Goal: Task Accomplishment & Management: Manage account settings

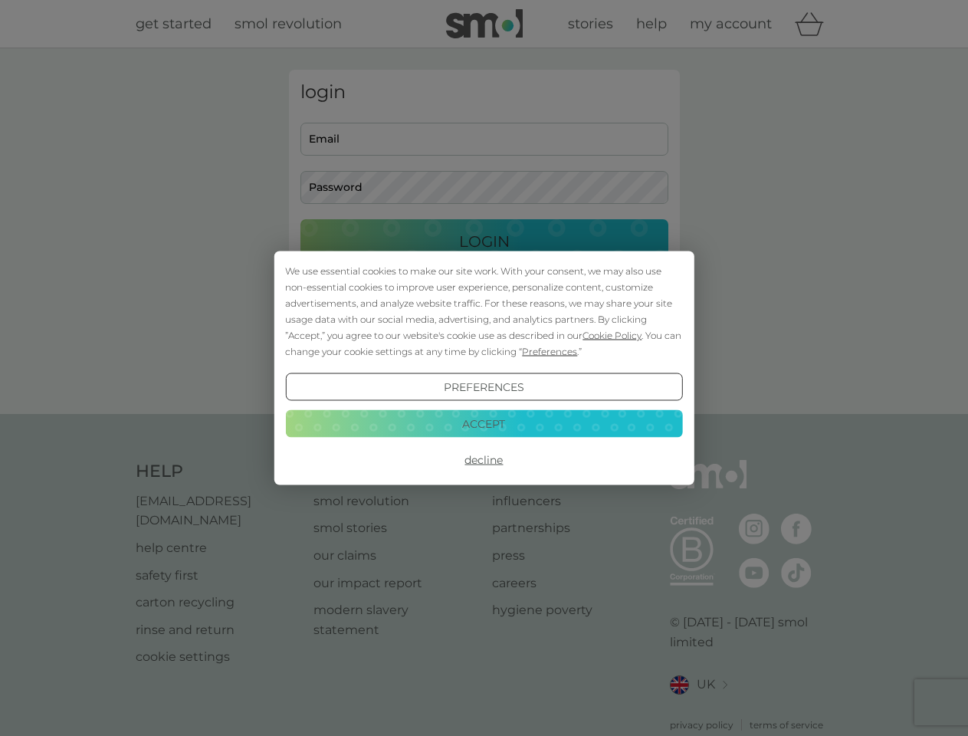
click at [612, 335] on span "Cookie Policy" at bounding box center [611, 335] width 59 height 11
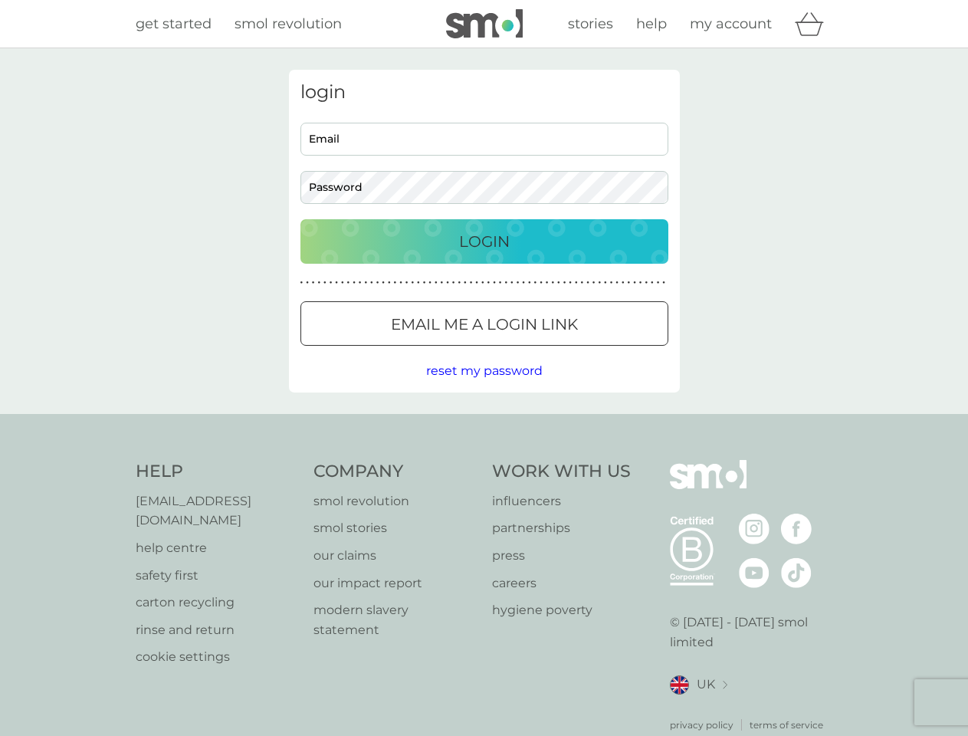
click at [548, 351] on div "login Email Password Login ● ● ● ● ● ● ● ● ● ● ● ● ● ● ● ● ● ● ● ● ● ● ● ● ● ● …" at bounding box center [484, 231] width 391 height 323
click at [484, 387] on div "login Email Password Login ● ● ● ● ● ● ● ● ● ● ● ● ● ● ● ● ● ● ● ● ● ● ● ● ● ● …" at bounding box center [484, 231] width 391 height 323
click at [484, 460] on div "Help [EMAIL_ADDRESS][DOMAIN_NAME] help centre safety first carton recycling rin…" at bounding box center [484, 596] width 697 height 272
click at [484, 423] on div "Help [EMAIL_ADDRESS][DOMAIN_NAME] help centre safety first carton recycling rin…" at bounding box center [484, 596] width 968 height 364
